Goal: Find specific page/section: Find specific page/section

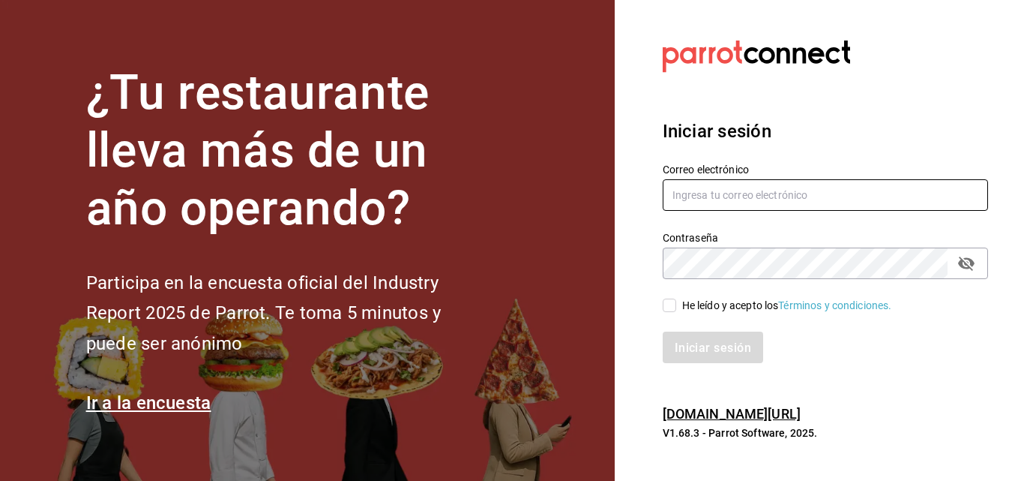
type input "[EMAIL_ADDRESS][PERSON_NAME][DOMAIN_NAME]"
click at [687, 306] on font "He leído y acepto los" at bounding box center [730, 305] width 97 height 12
click at [676, 306] on input "He leído y acepto los Términos y condiciones." at bounding box center [669, 304] width 13 height 13
checkbox input "true"
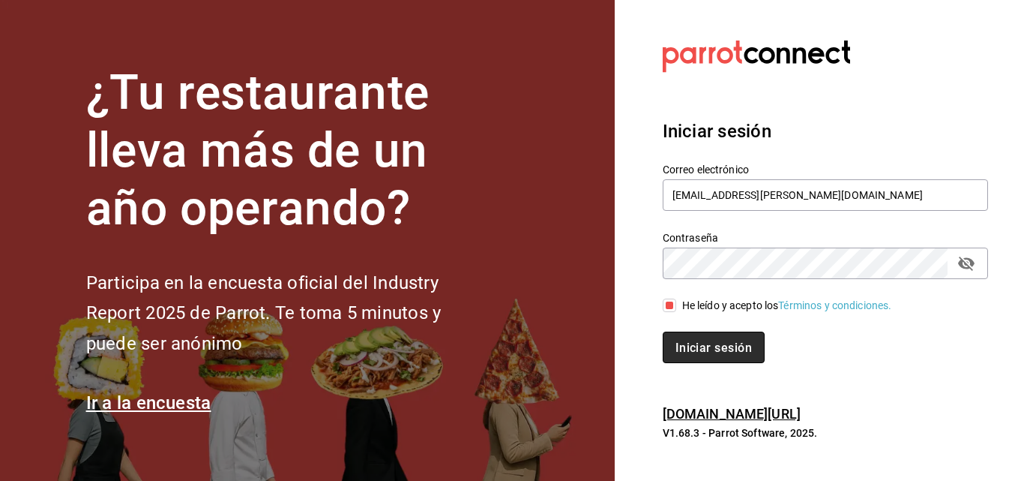
click at [702, 338] on button "Iniciar sesión" at bounding box center [714, 346] width 102 height 31
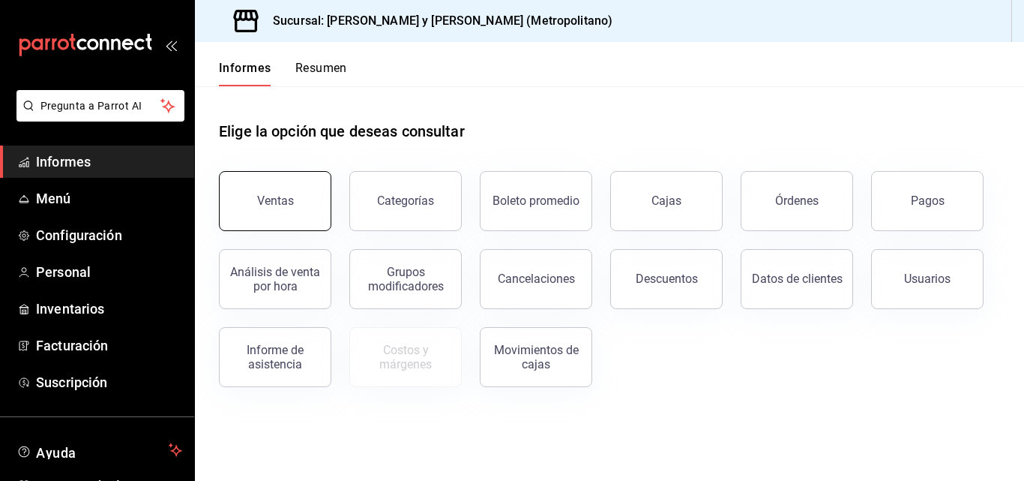
click at [307, 209] on button "Ventas" at bounding box center [275, 201] width 112 height 60
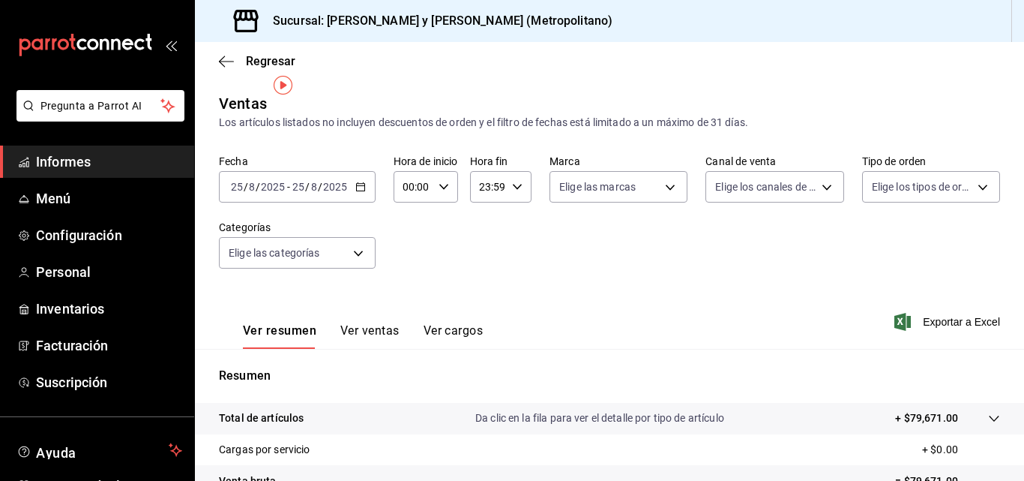
scroll to position [75, 0]
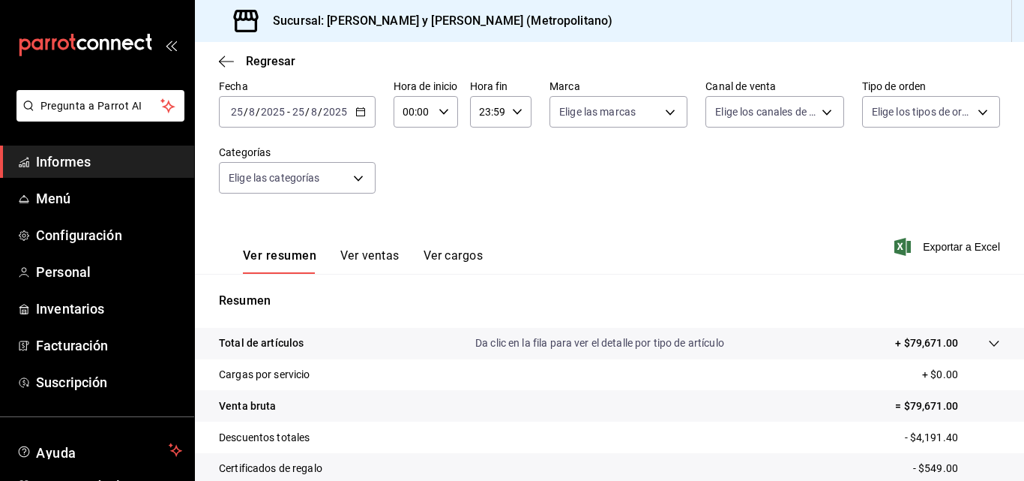
click at [988, 344] on icon at bounding box center [994, 343] width 12 height 12
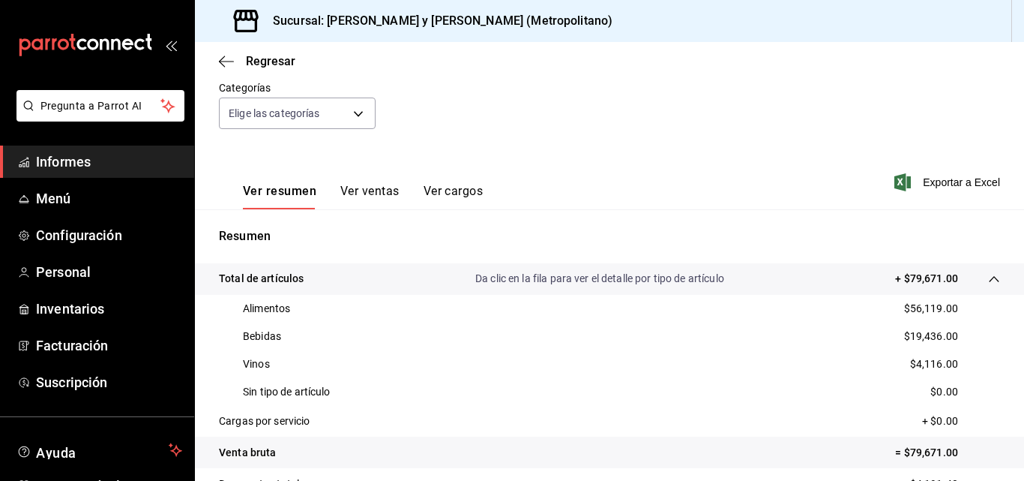
scroll to position [225, 0]
